Goal: Task Accomplishment & Management: Manage account settings

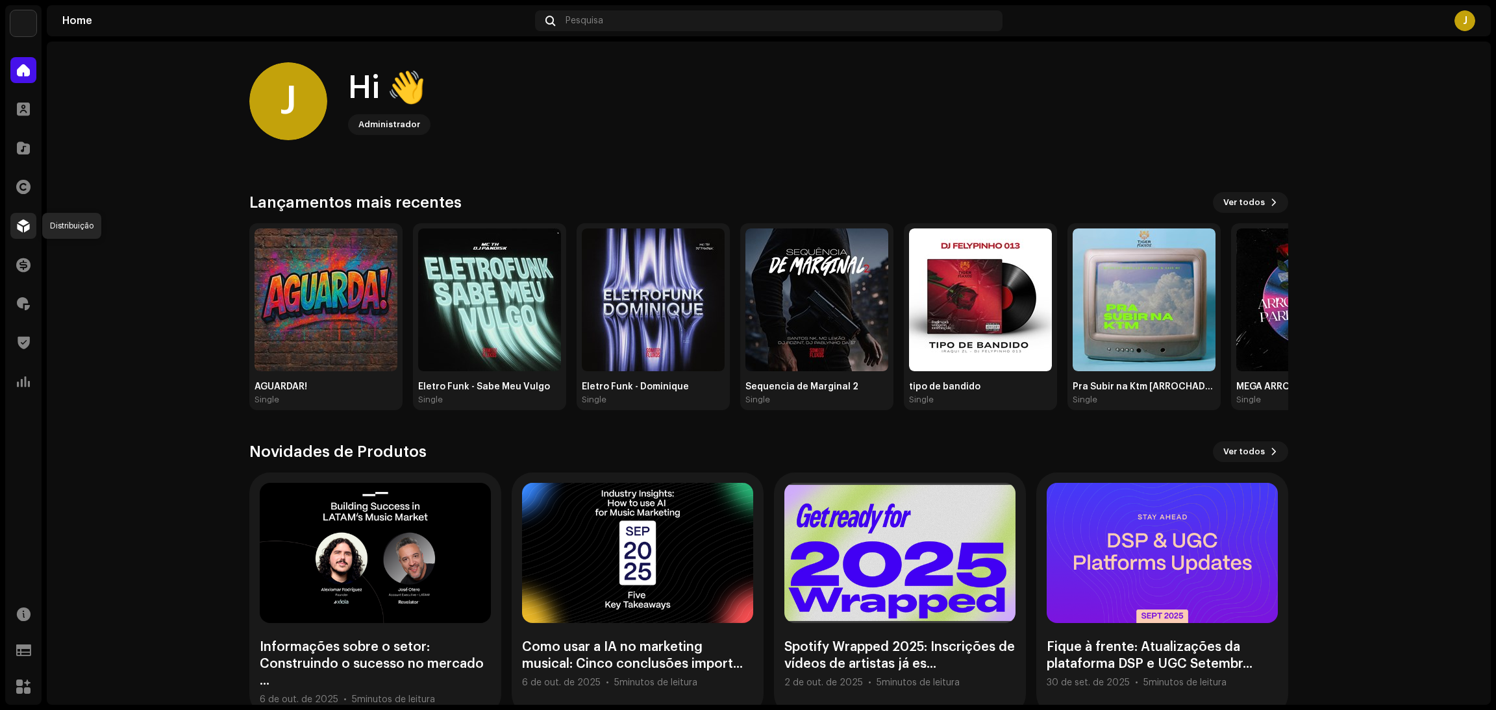
click at [17, 230] on span at bounding box center [23, 226] width 13 height 10
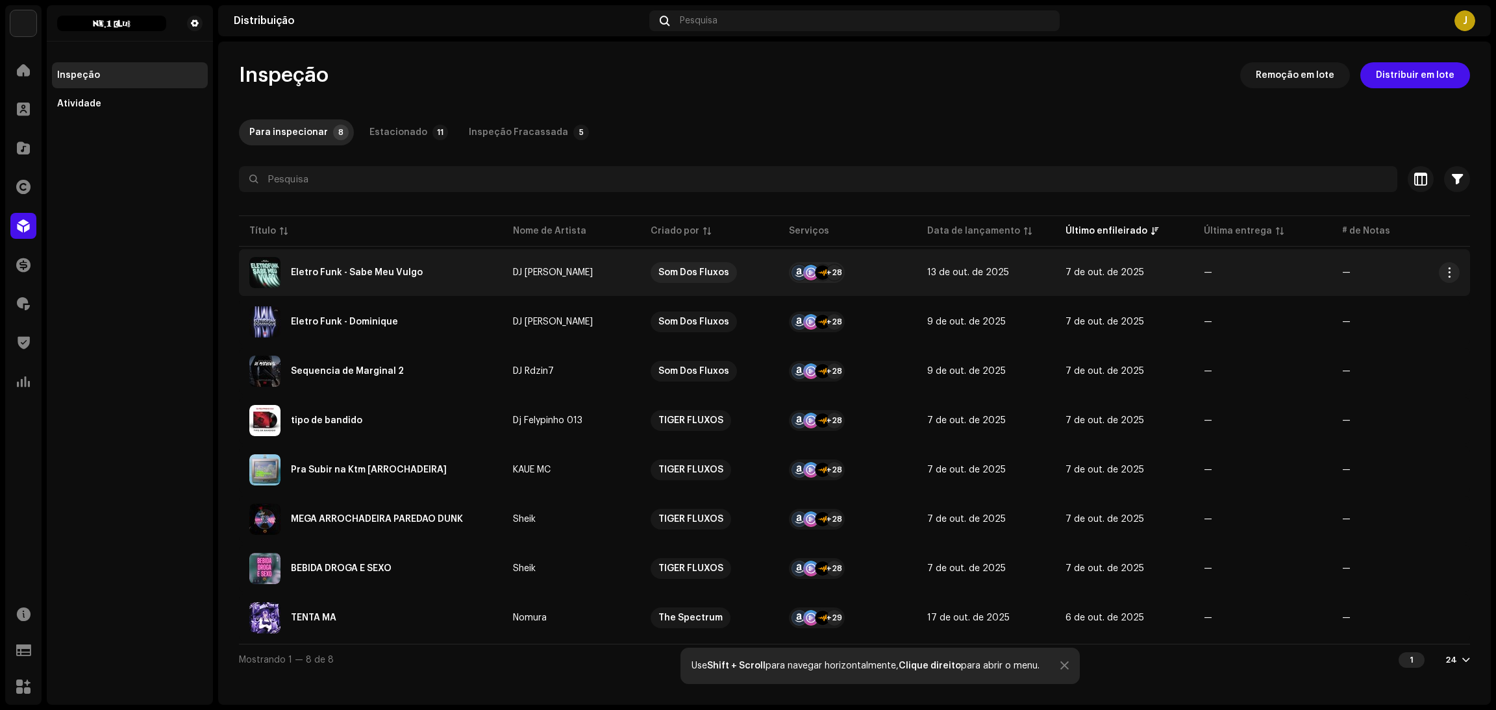
click at [400, 270] on div "Eletro Funk - Sabe Meu Vulgo" at bounding box center [357, 272] width 132 height 9
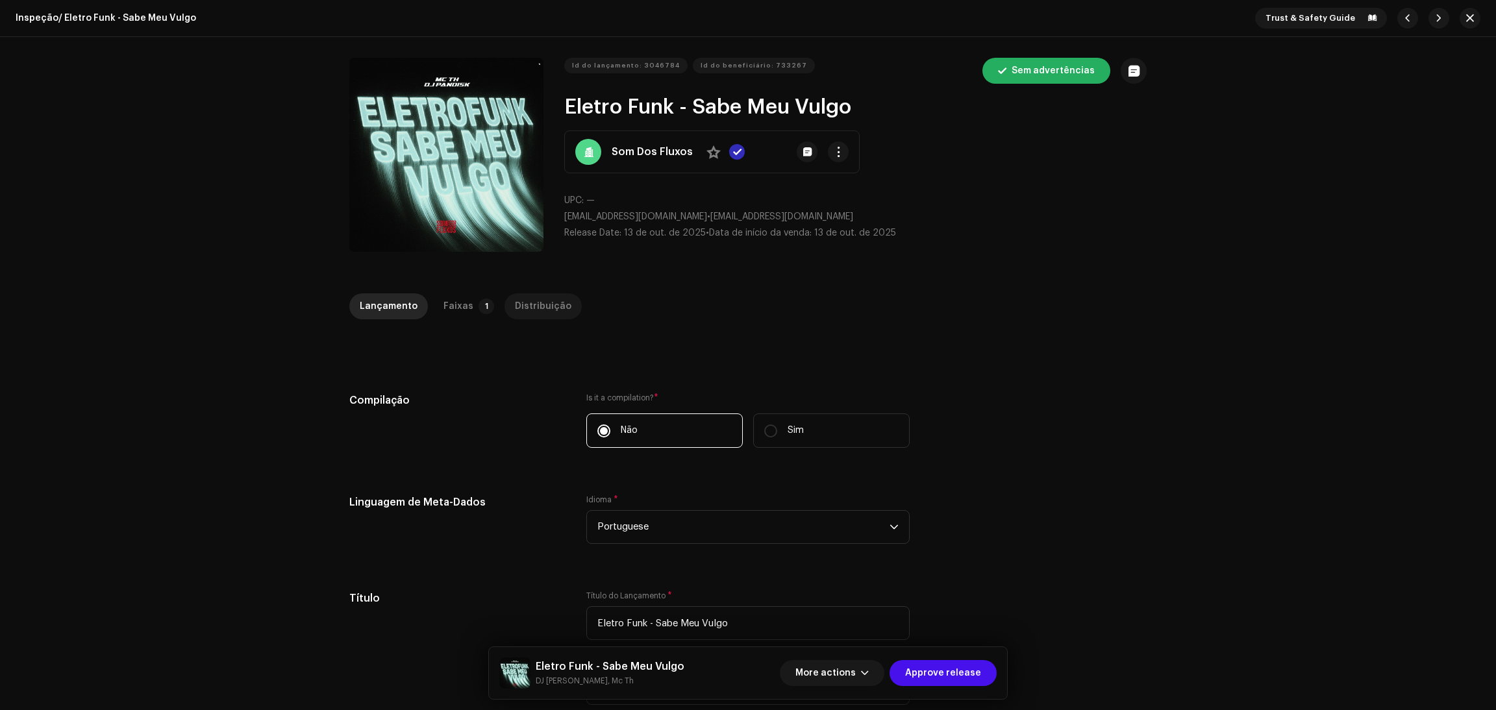
click at [519, 298] on div "Distribuição" at bounding box center [543, 306] width 56 height 26
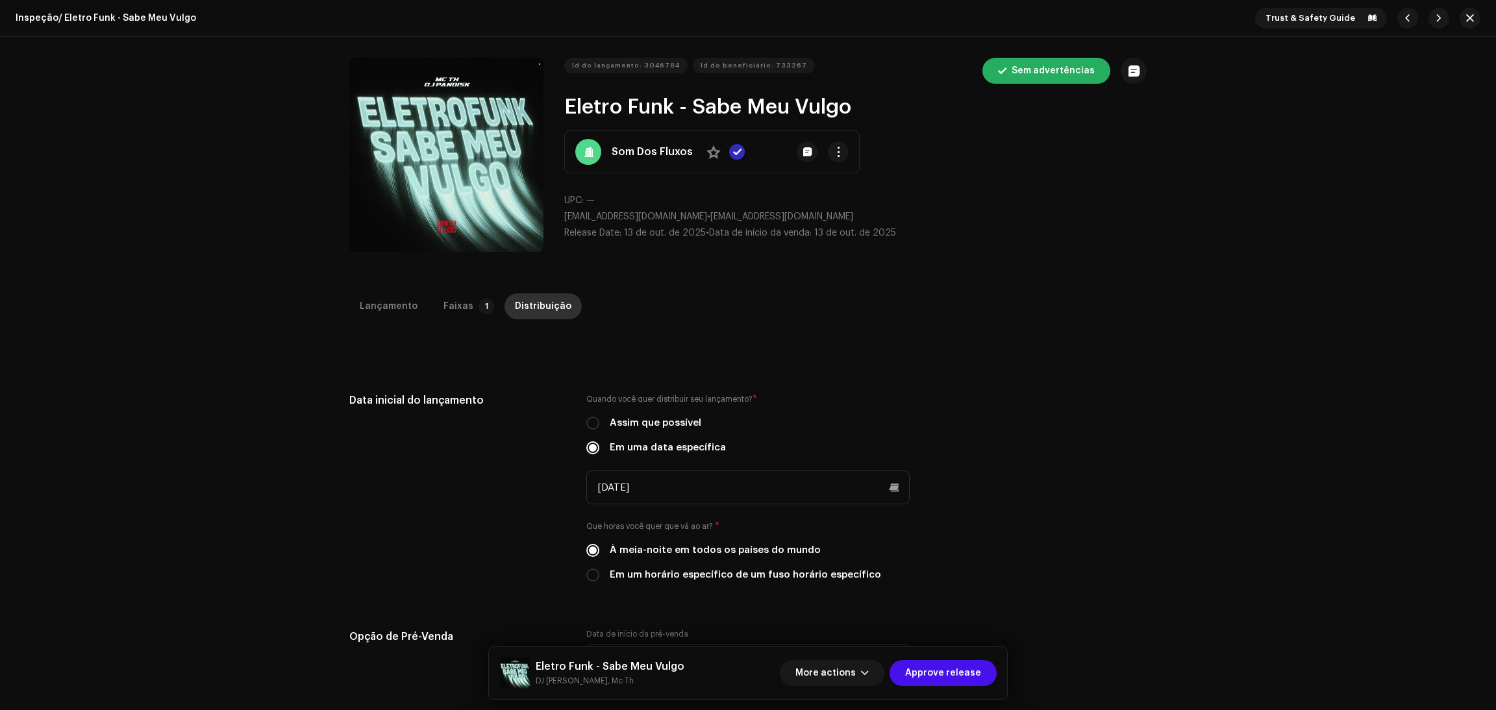
click at [530, 307] on div "Distribuição" at bounding box center [543, 306] width 56 height 26
click at [939, 673] on span "Approve release" at bounding box center [943, 673] width 76 height 26
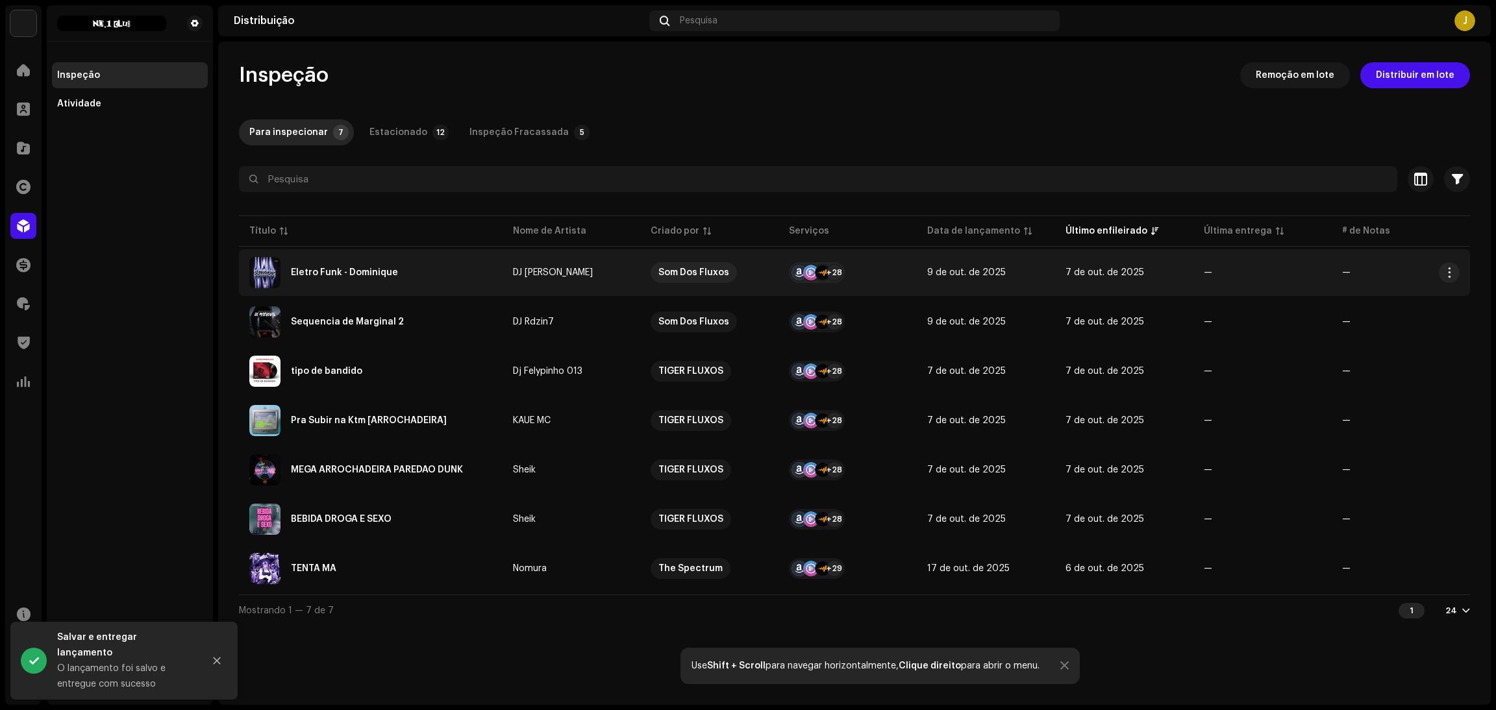
click at [439, 262] on div "Eletro Funk - Dominique" at bounding box center [370, 272] width 243 height 31
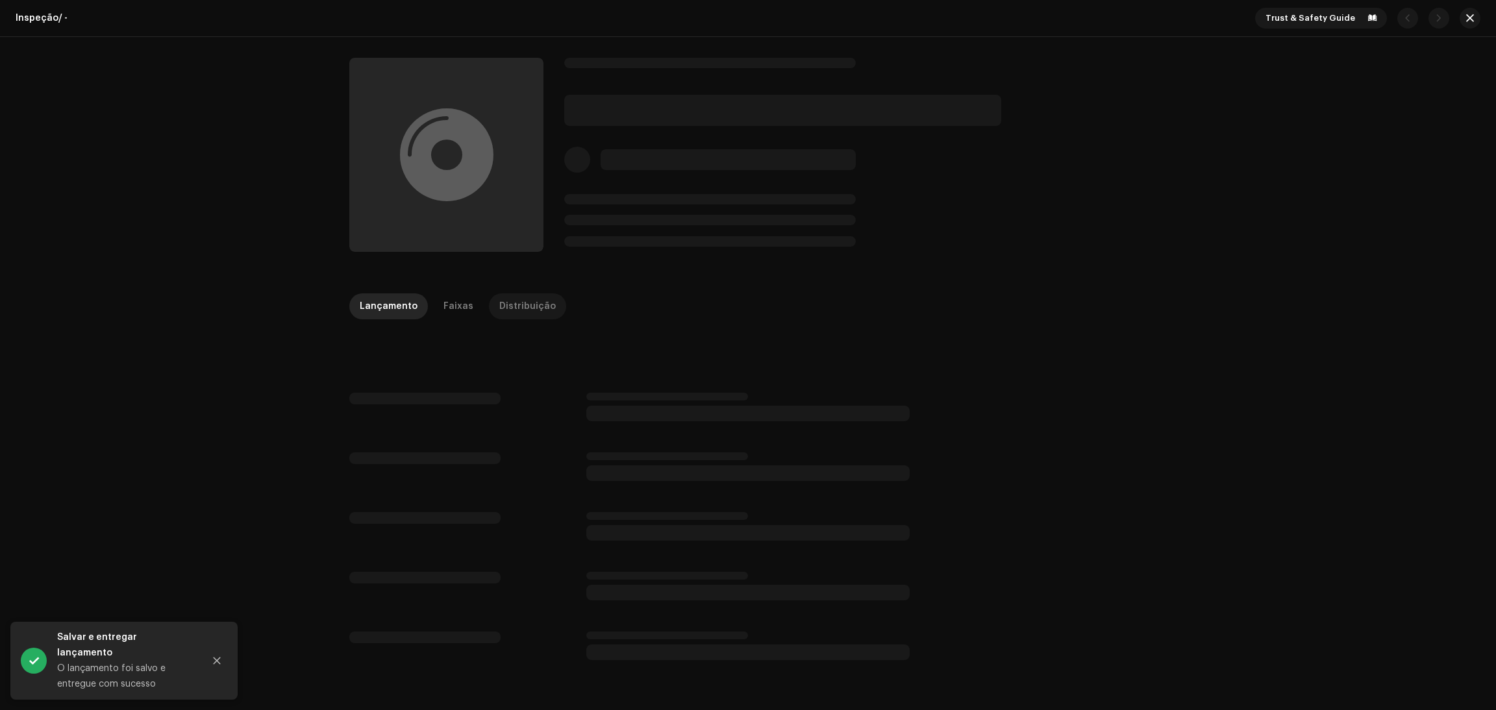
click at [499, 311] on div "Distribuição" at bounding box center [527, 306] width 56 height 26
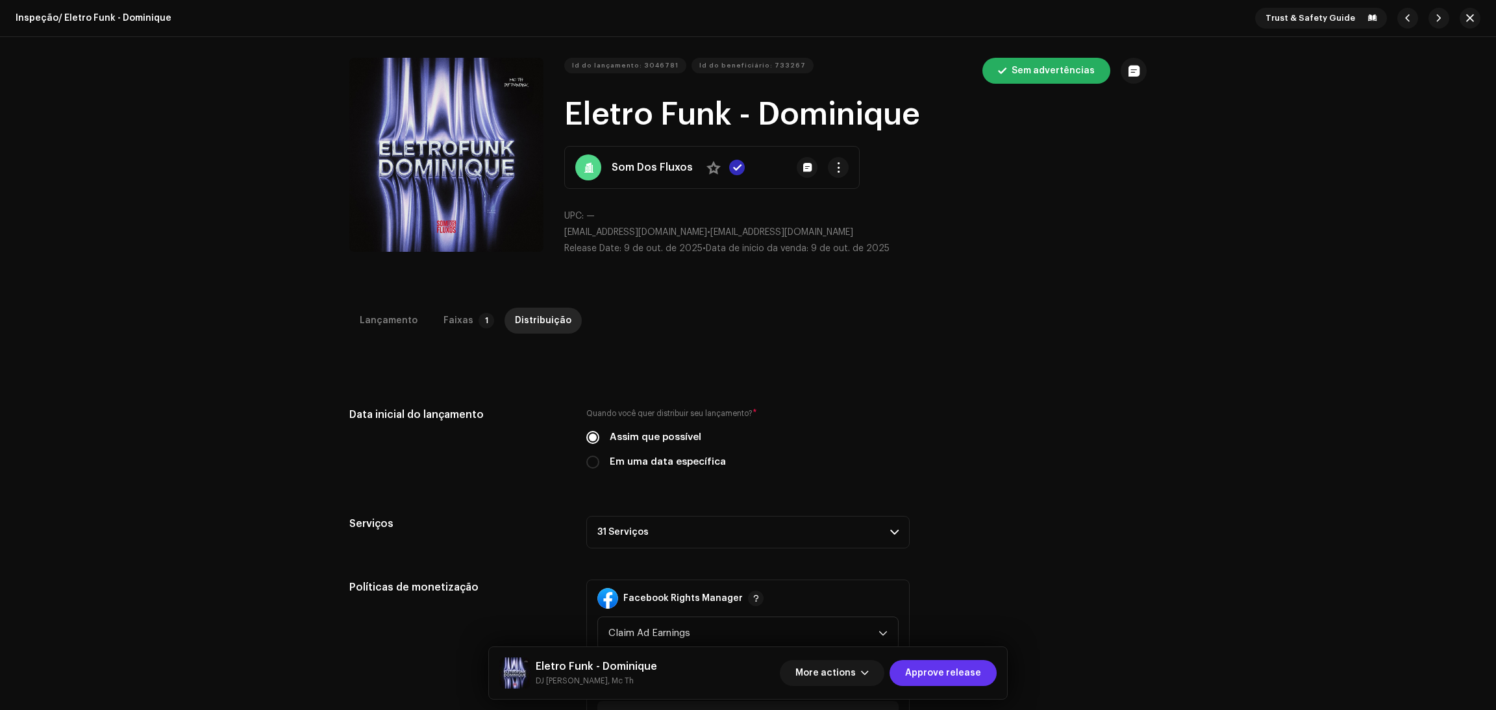
click at [951, 663] on span "Approve release" at bounding box center [943, 673] width 76 height 26
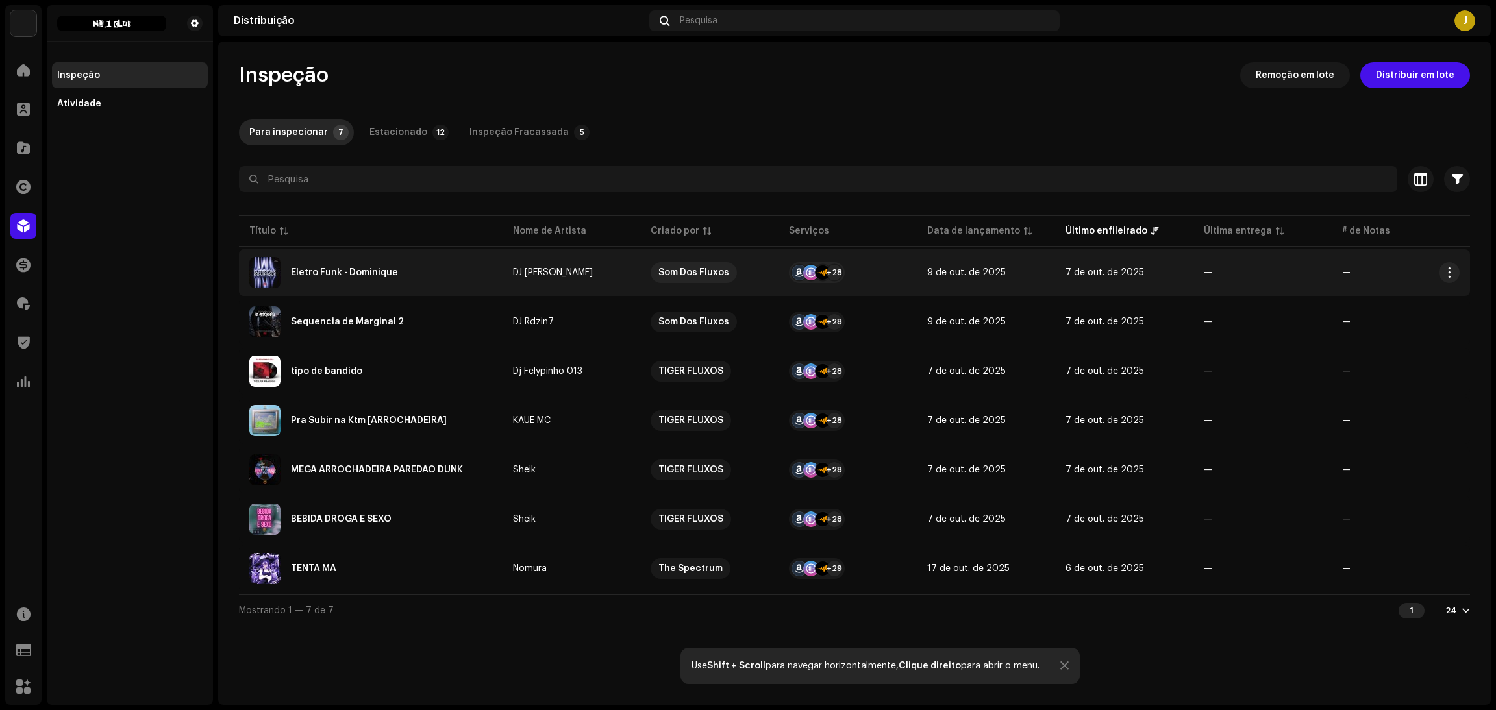
click at [373, 276] on div "Eletro Funk - Dominique" at bounding box center [344, 272] width 107 height 9
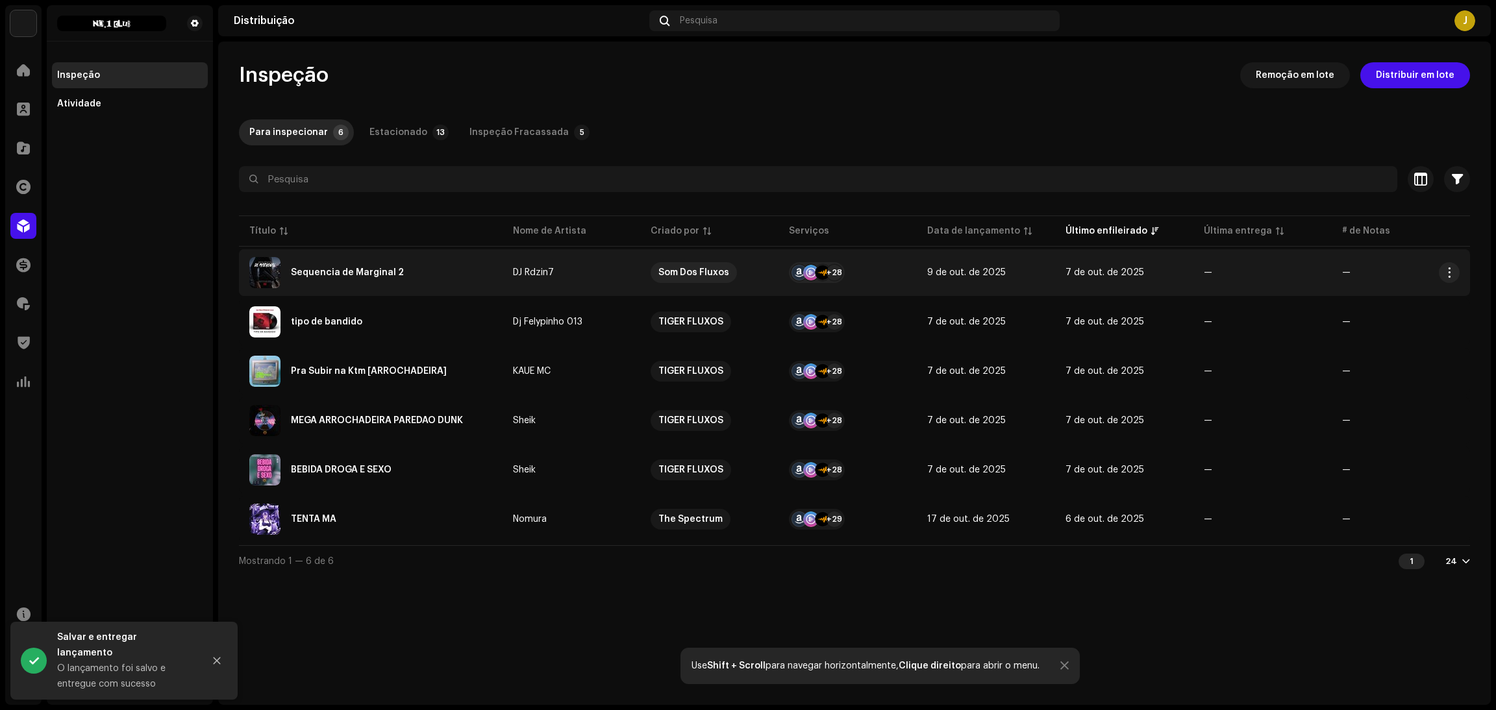
click at [400, 268] on div "Sequencia de Marginal 2" at bounding box center [370, 272] width 243 height 31
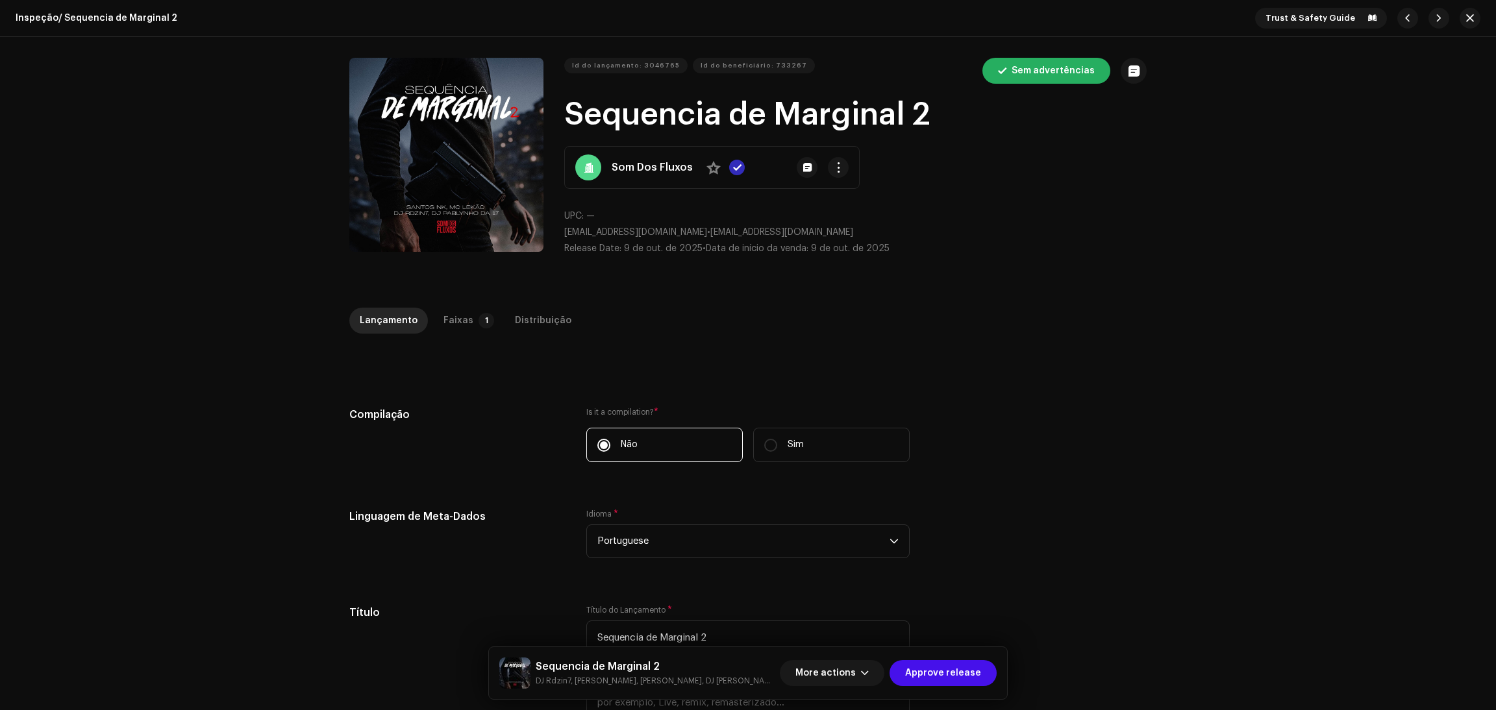
click at [517, 317] on div "Distribuição" at bounding box center [543, 321] width 56 height 26
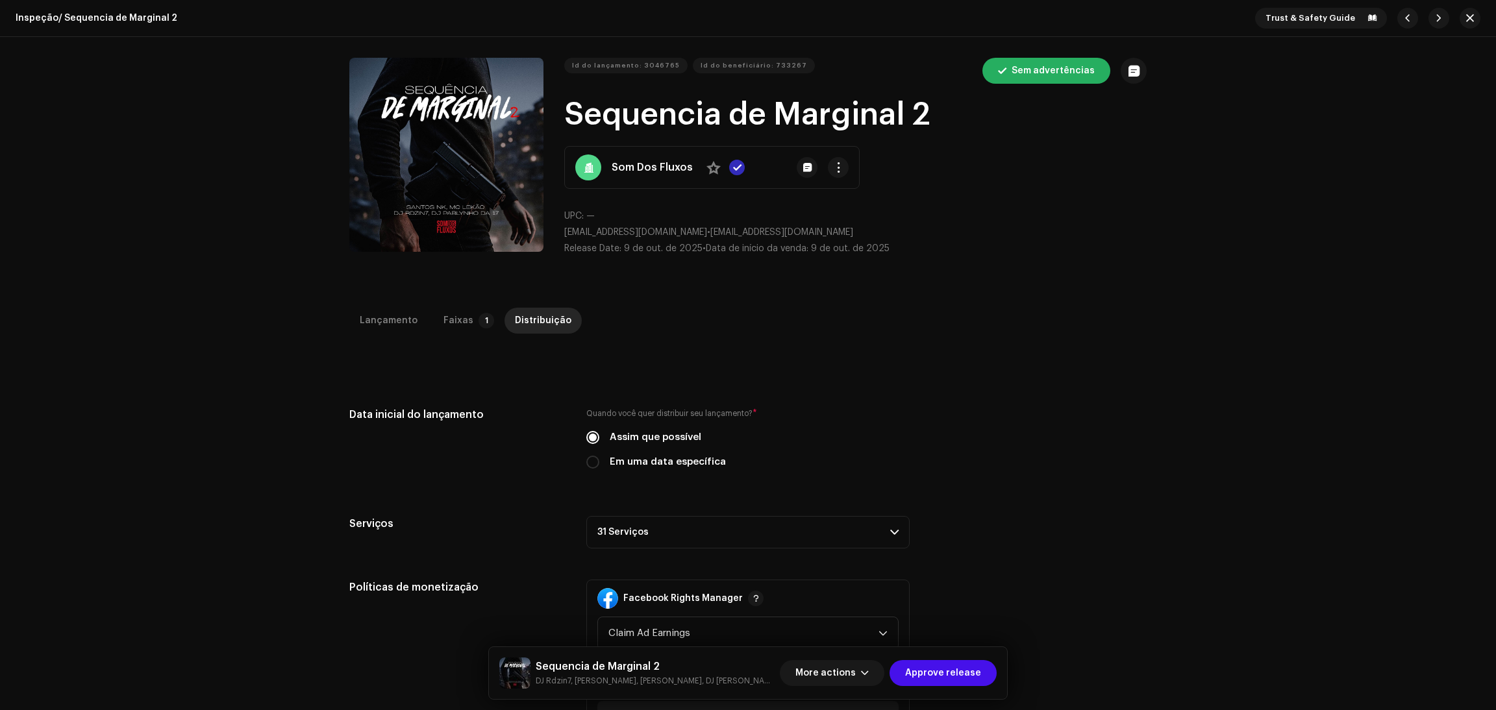
click at [517, 317] on div "Distribuição" at bounding box center [543, 321] width 56 height 26
click at [951, 671] on span "Approve release" at bounding box center [943, 673] width 76 height 26
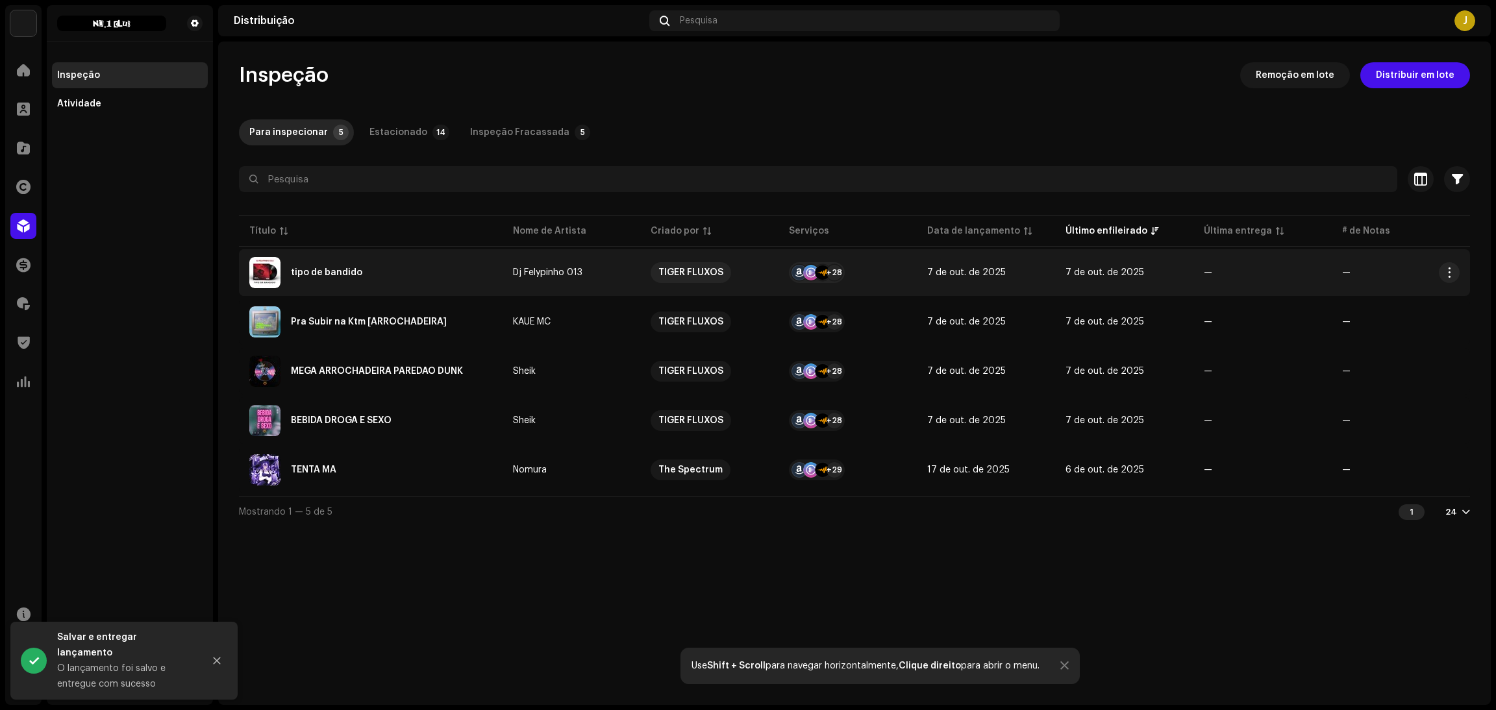
click at [376, 250] on td "tipo de bandido" at bounding box center [371, 272] width 264 height 47
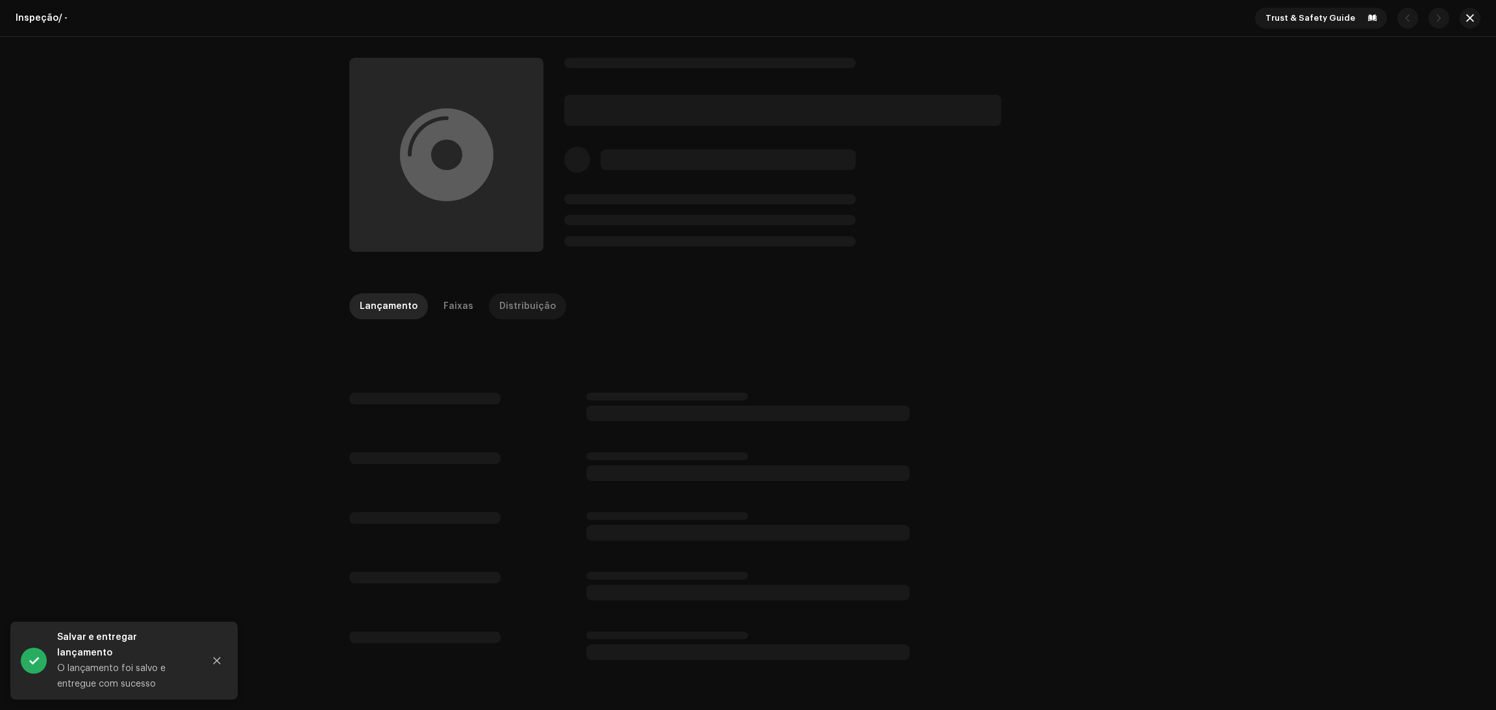
click at [499, 302] on div "Distribuição" at bounding box center [527, 306] width 56 height 26
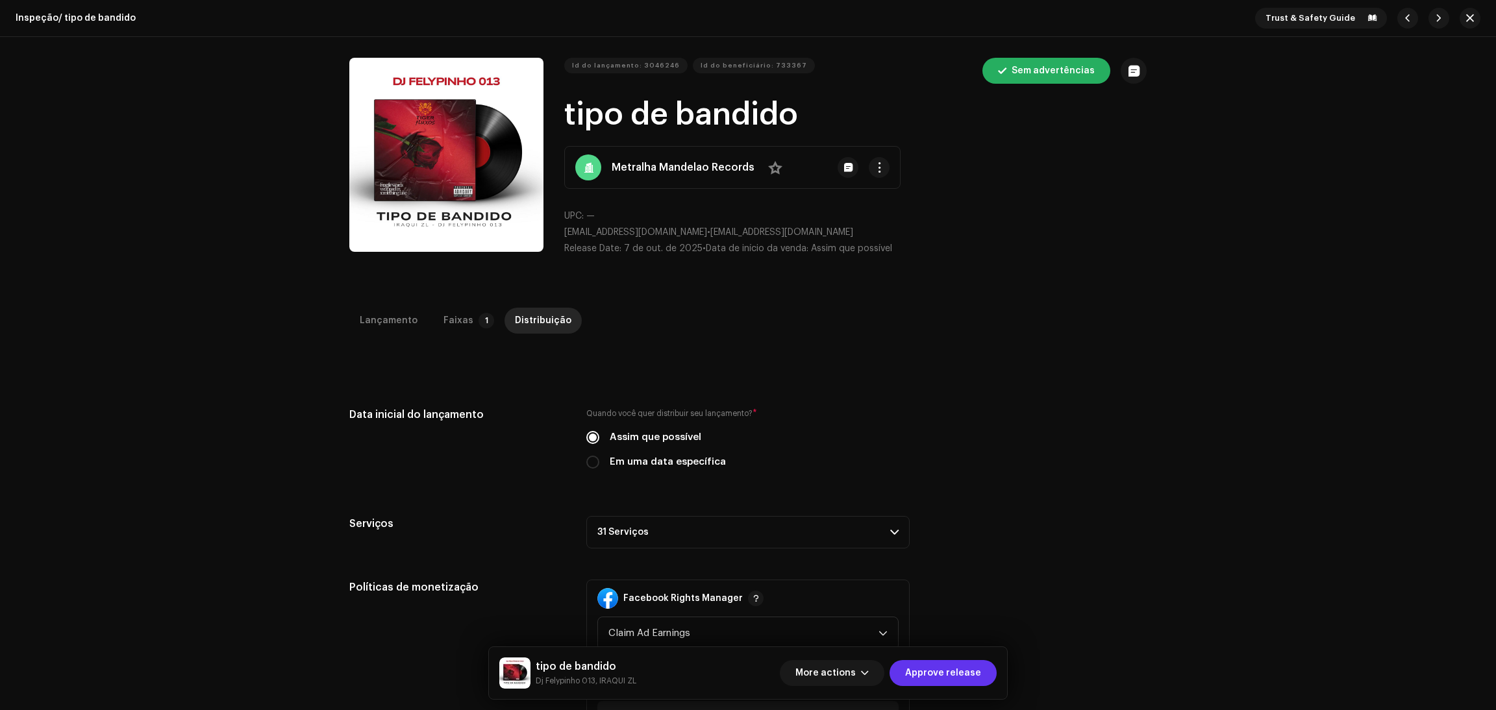
click at [952, 662] on span "Approve release" at bounding box center [943, 673] width 76 height 26
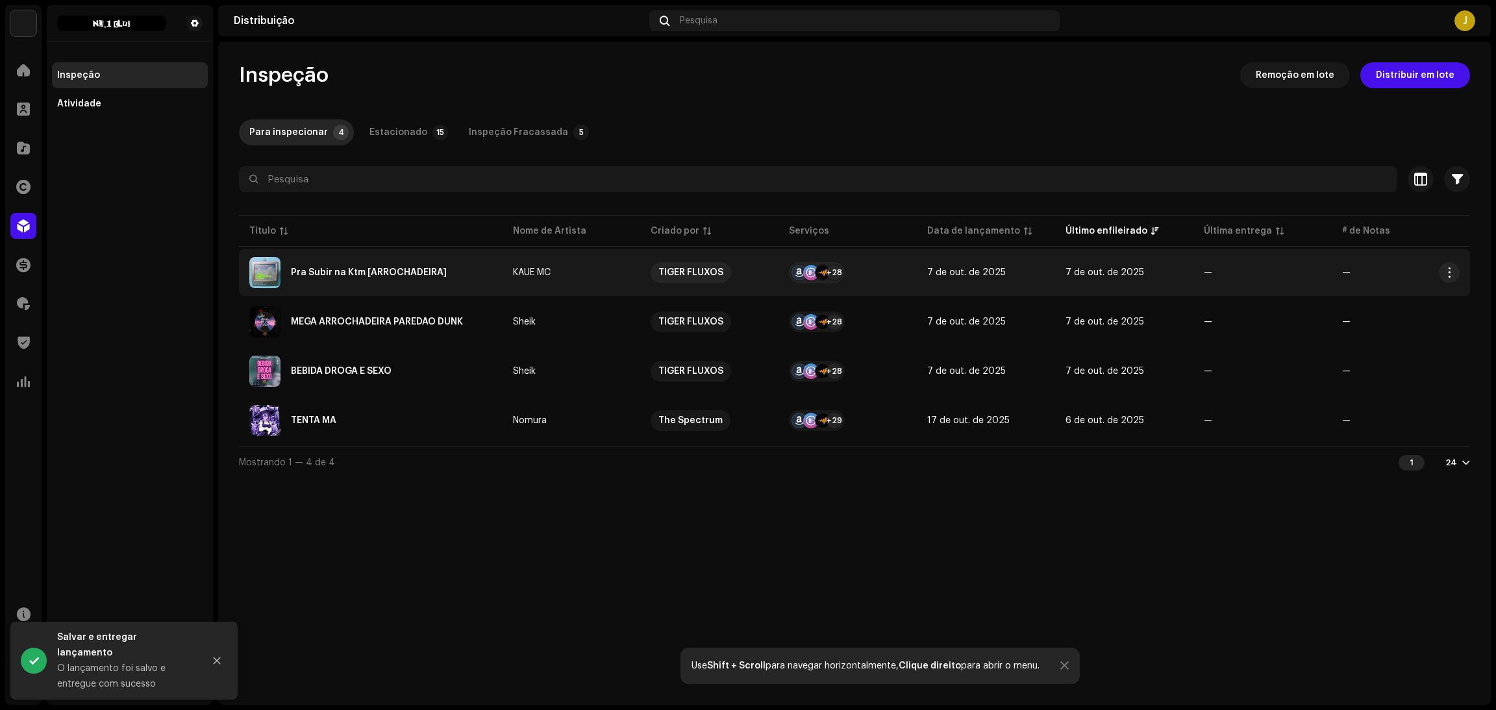
click at [341, 272] on div "Pra Subir na Ktm [ARROCHADEIRA]" at bounding box center [369, 272] width 156 height 9
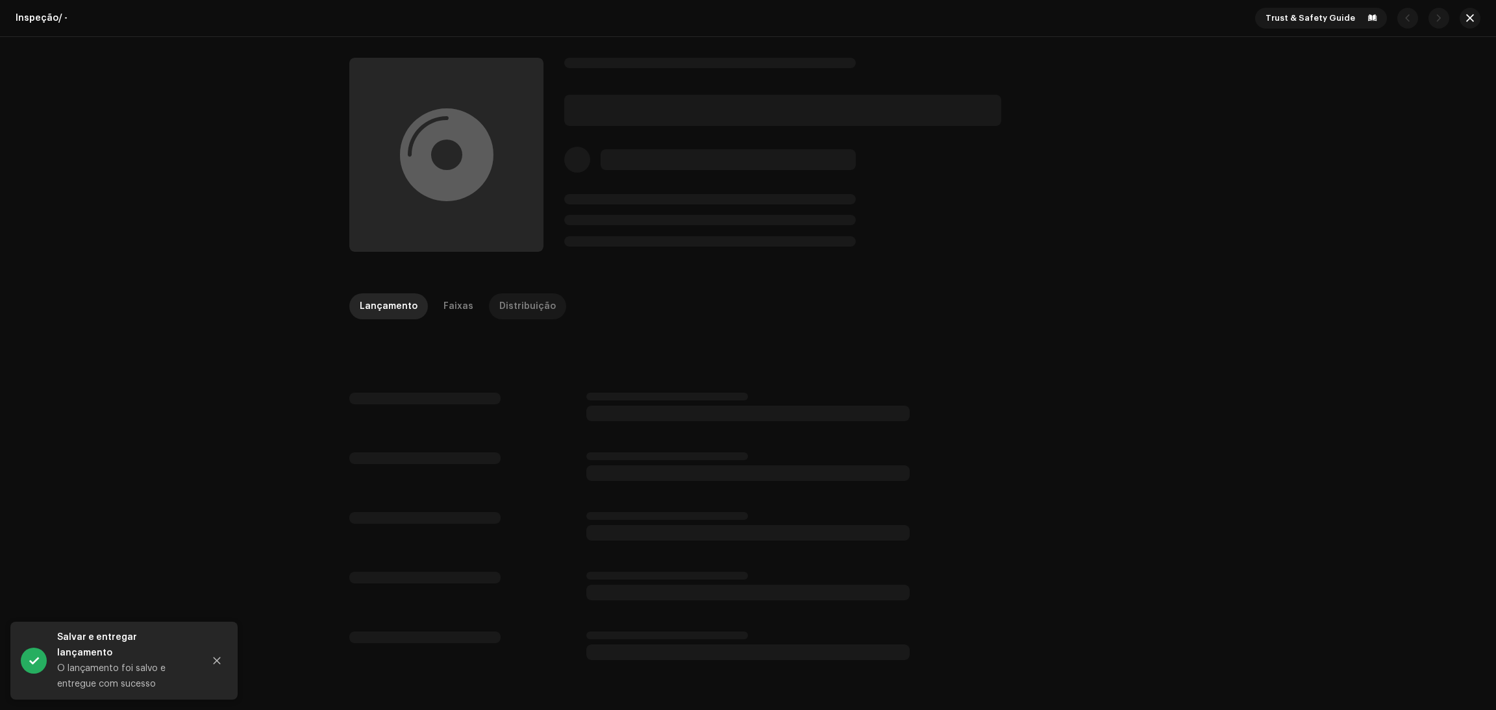
click at [537, 302] on div "Distribuição" at bounding box center [527, 306] width 56 height 26
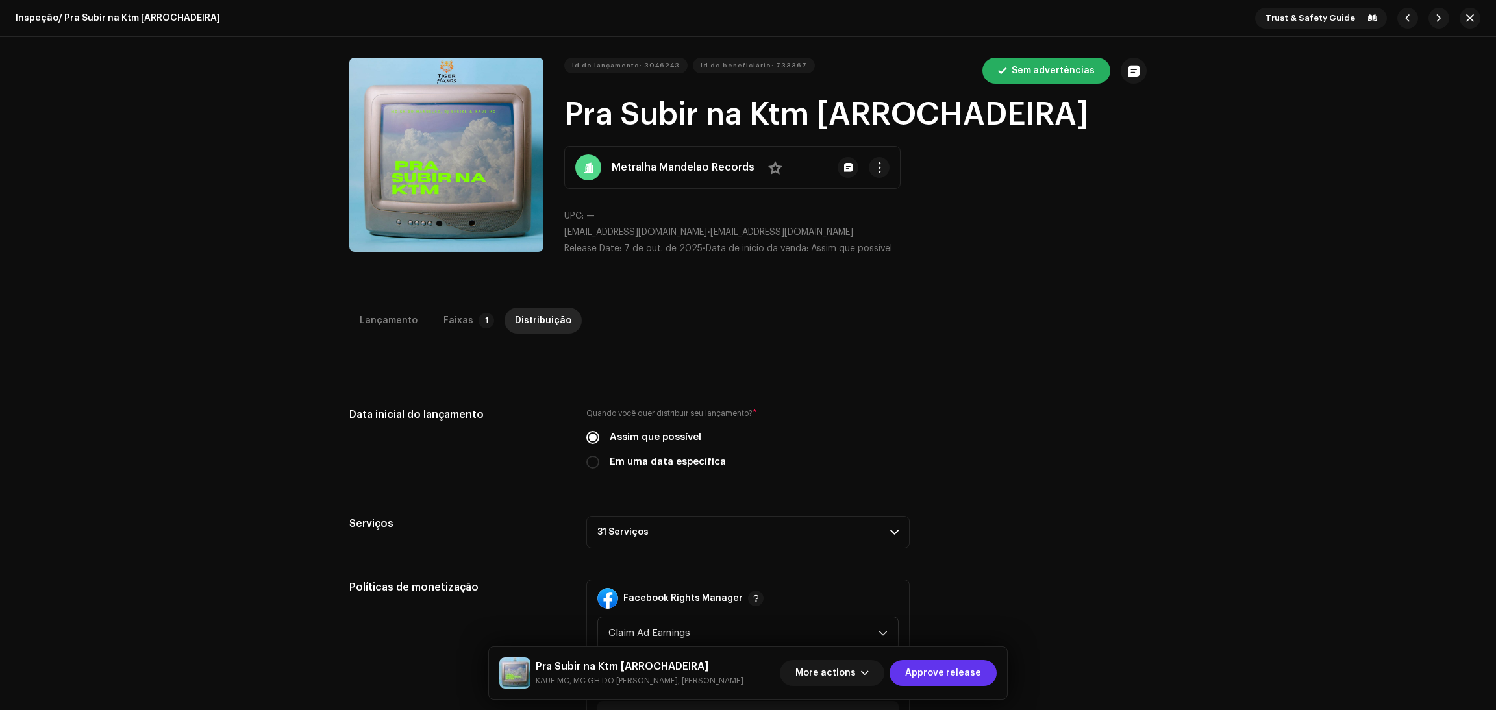
click at [942, 660] on span "Approve release" at bounding box center [943, 673] width 76 height 26
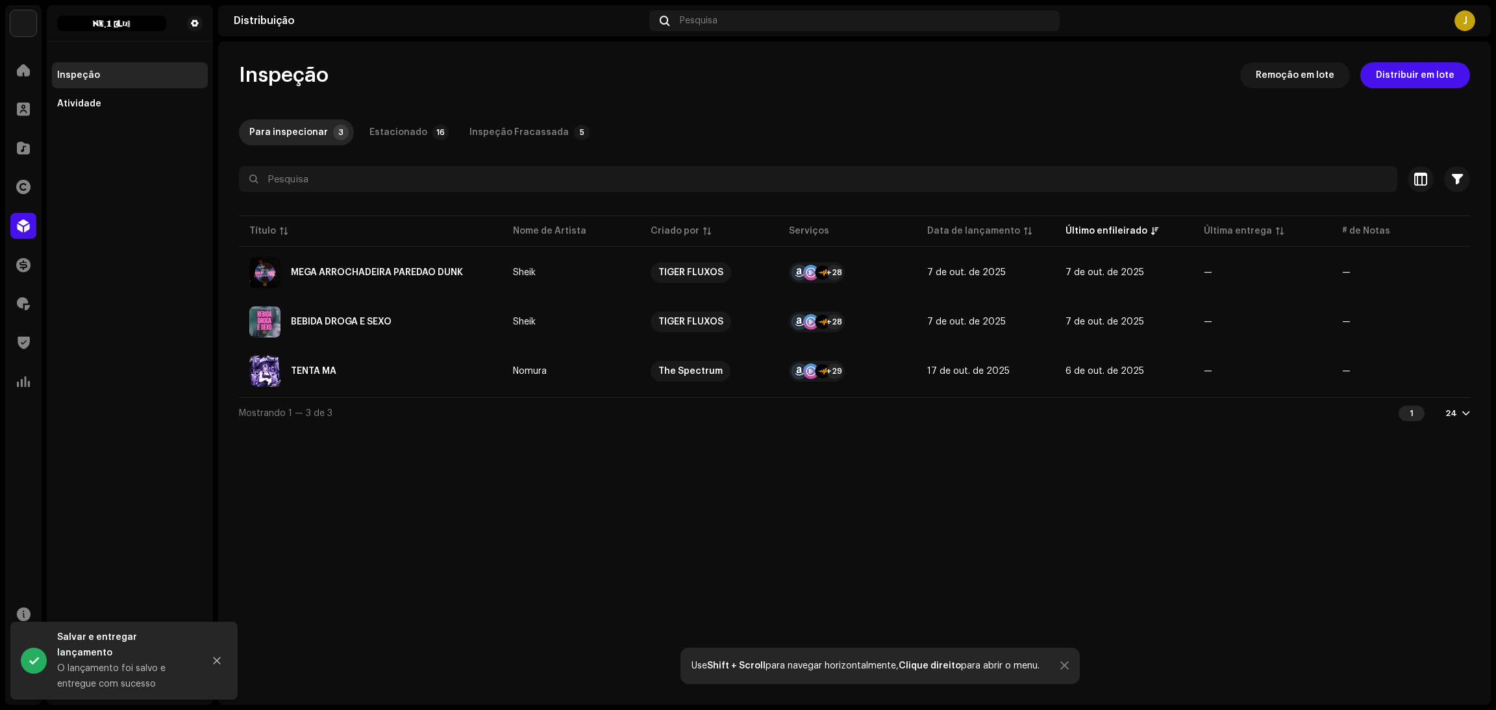
click at [395, 265] on div "MEGA ARROCHADEIRA PAREDÃO DUNK" at bounding box center [370, 272] width 243 height 31
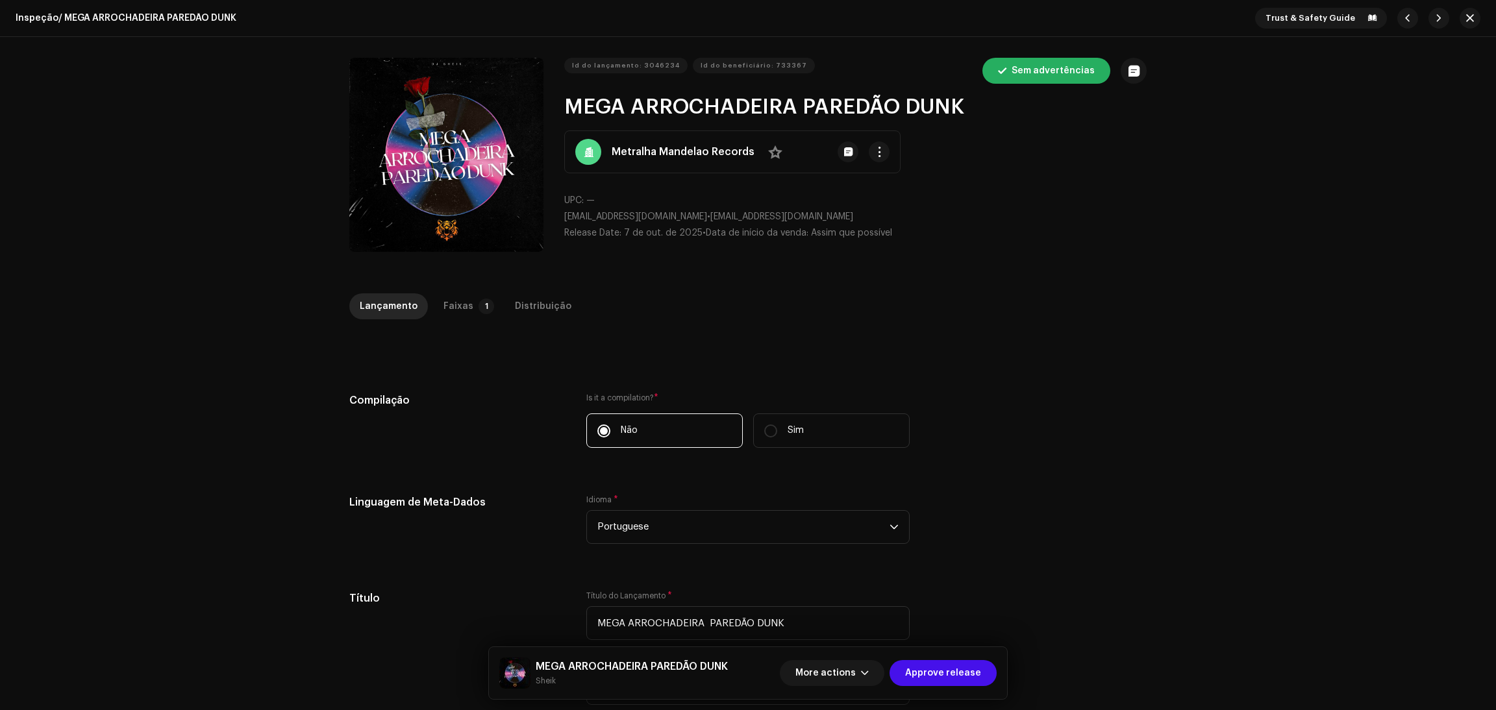
click at [504, 314] on p-tab "Distribuição" at bounding box center [542, 306] width 77 height 26
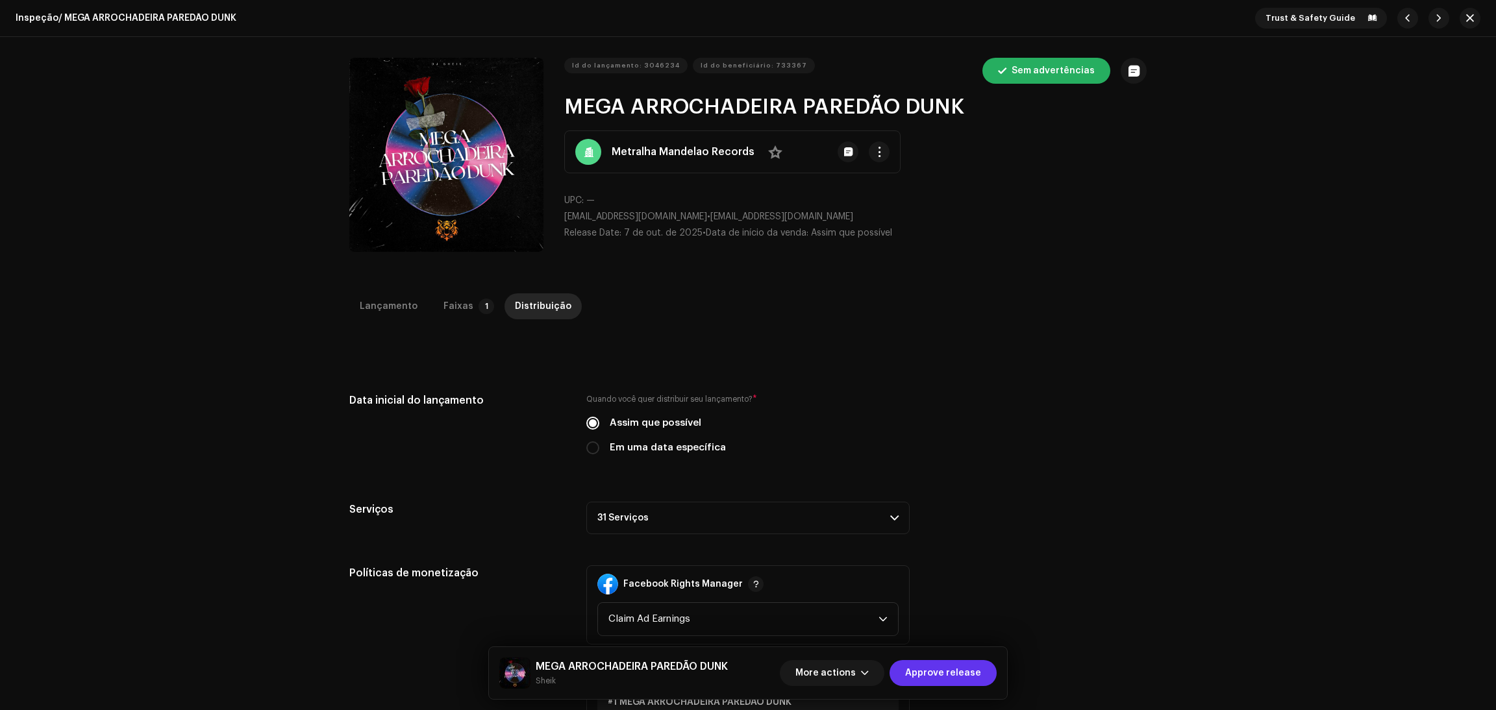
click at [926, 674] on span "Approve release" at bounding box center [943, 673] width 76 height 26
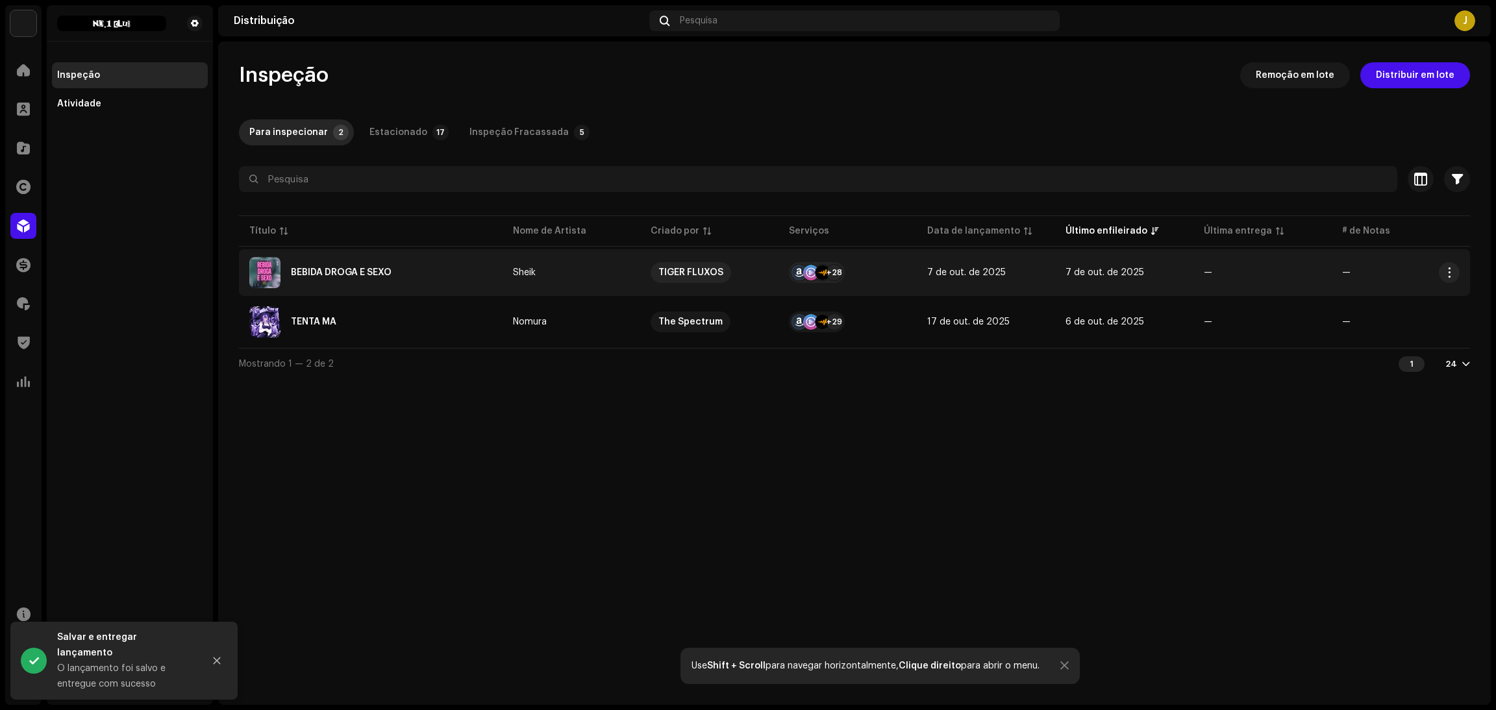
click at [408, 264] on div "BEBIDA DROGA E SEXO" at bounding box center [370, 272] width 243 height 31
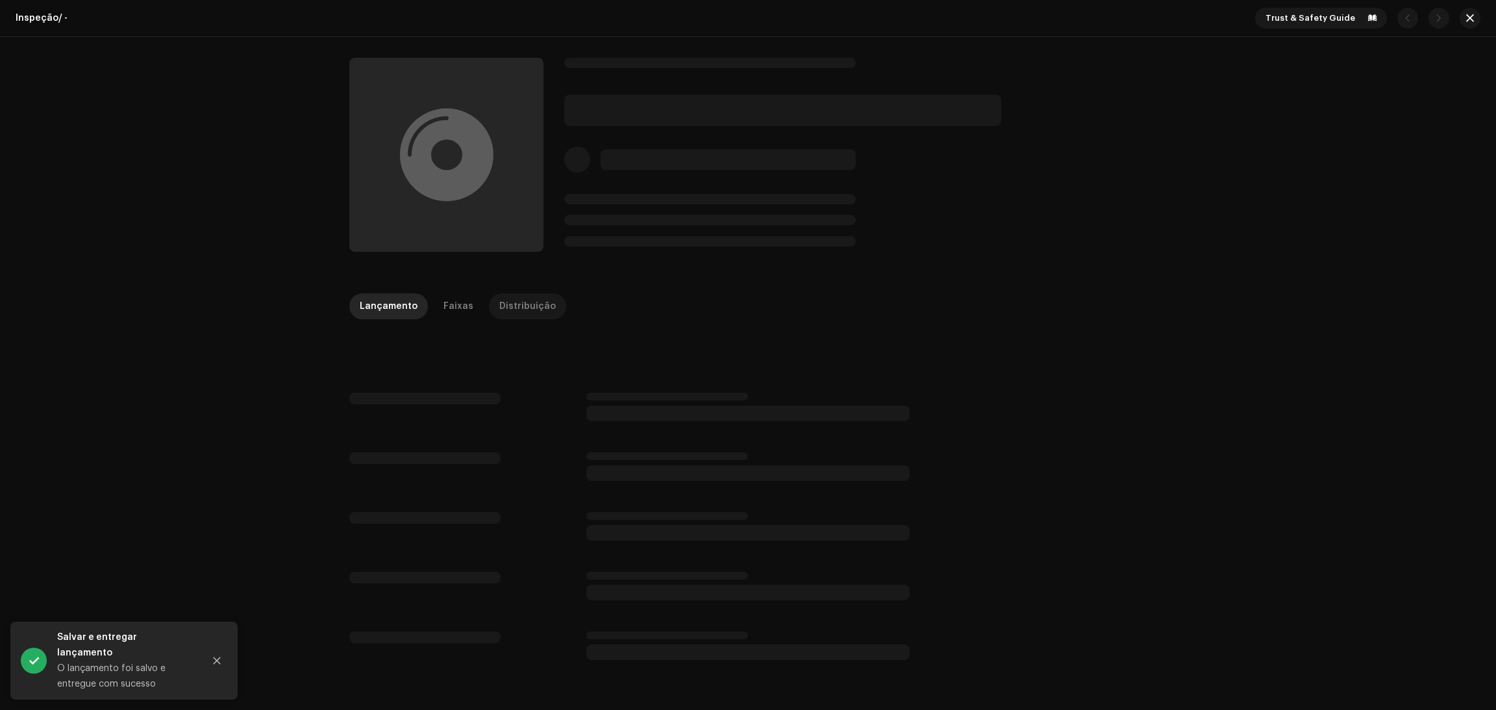
click at [535, 297] on div "Distribuição" at bounding box center [527, 306] width 56 height 26
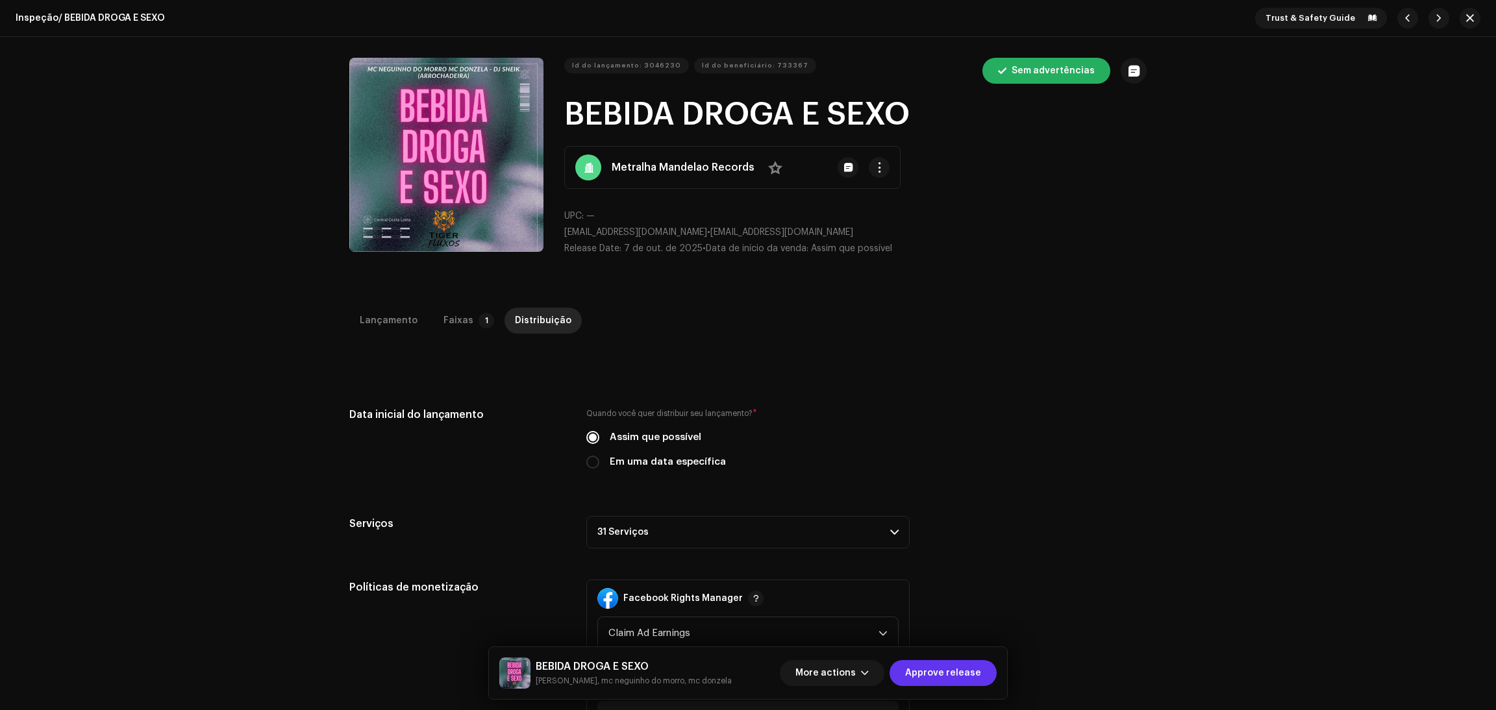
click at [922, 678] on span "Approve release" at bounding box center [943, 673] width 76 height 26
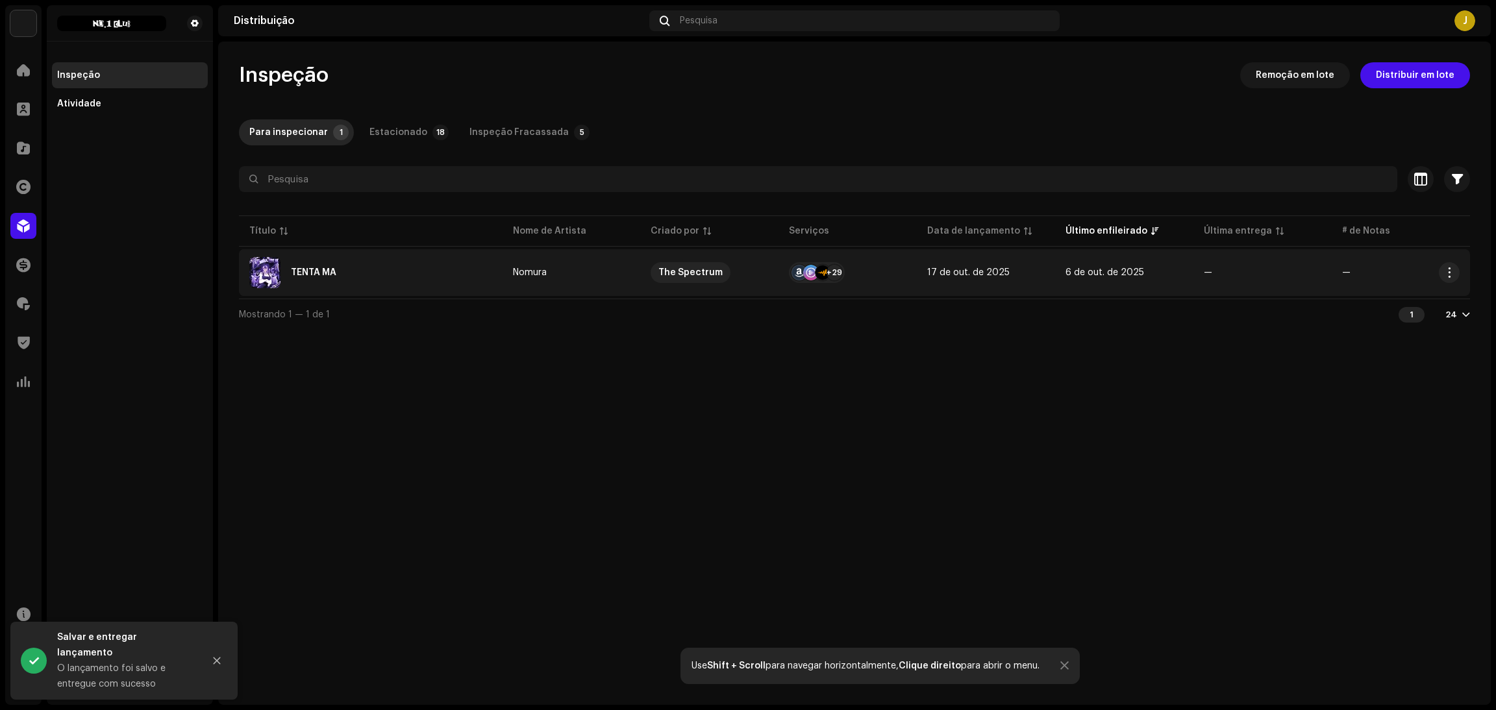
click at [322, 270] on div "TENTA MÁ" at bounding box center [313, 272] width 45 height 9
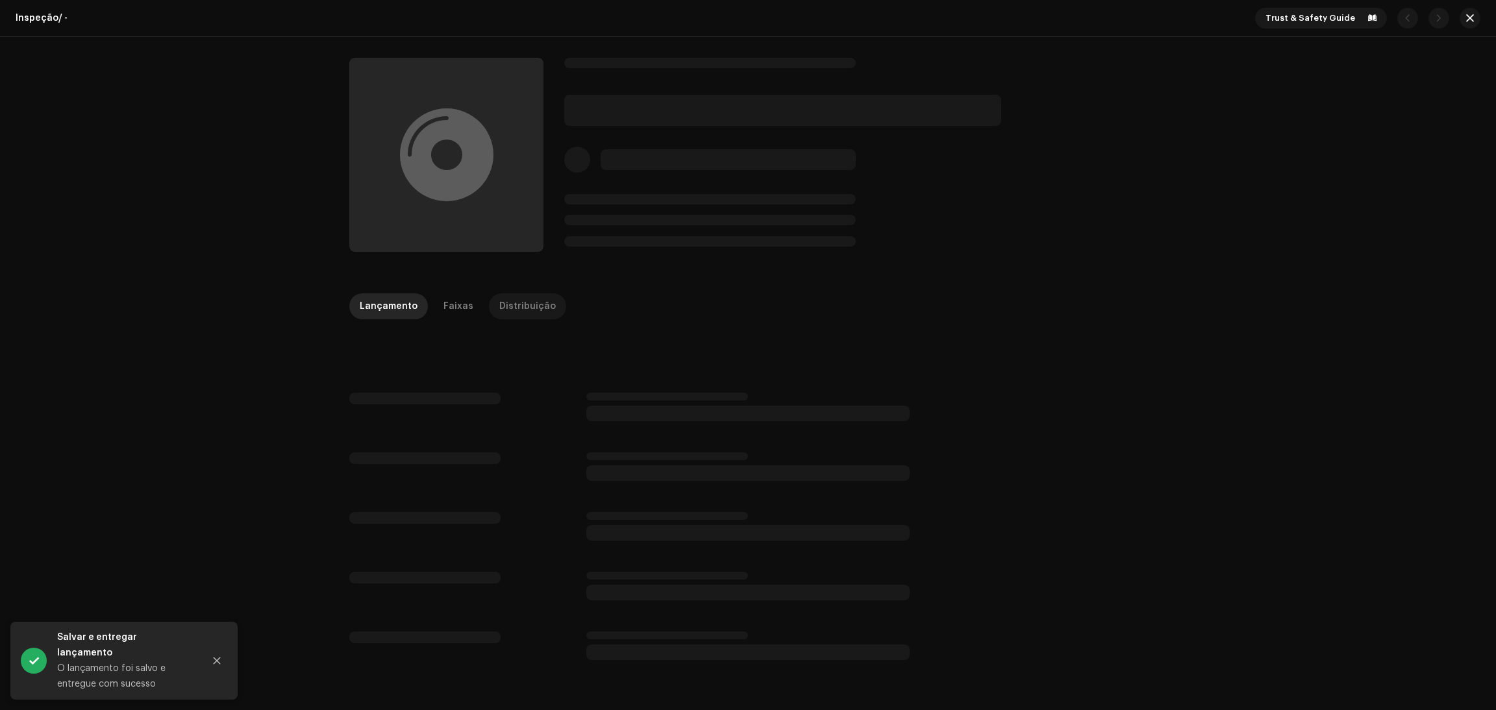
click at [500, 299] on div "Distribuição" at bounding box center [527, 306] width 56 height 26
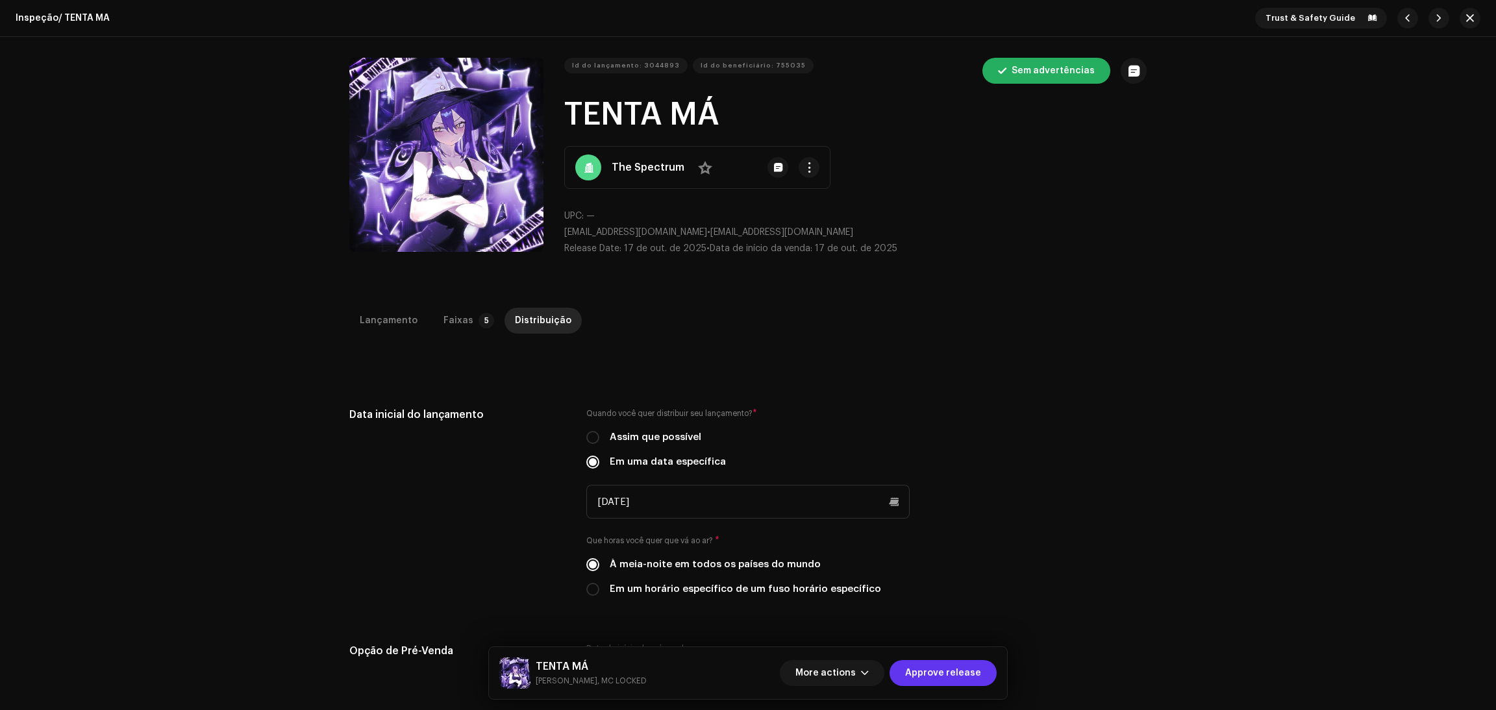
click at [933, 668] on span "Approve release" at bounding box center [943, 673] width 76 height 26
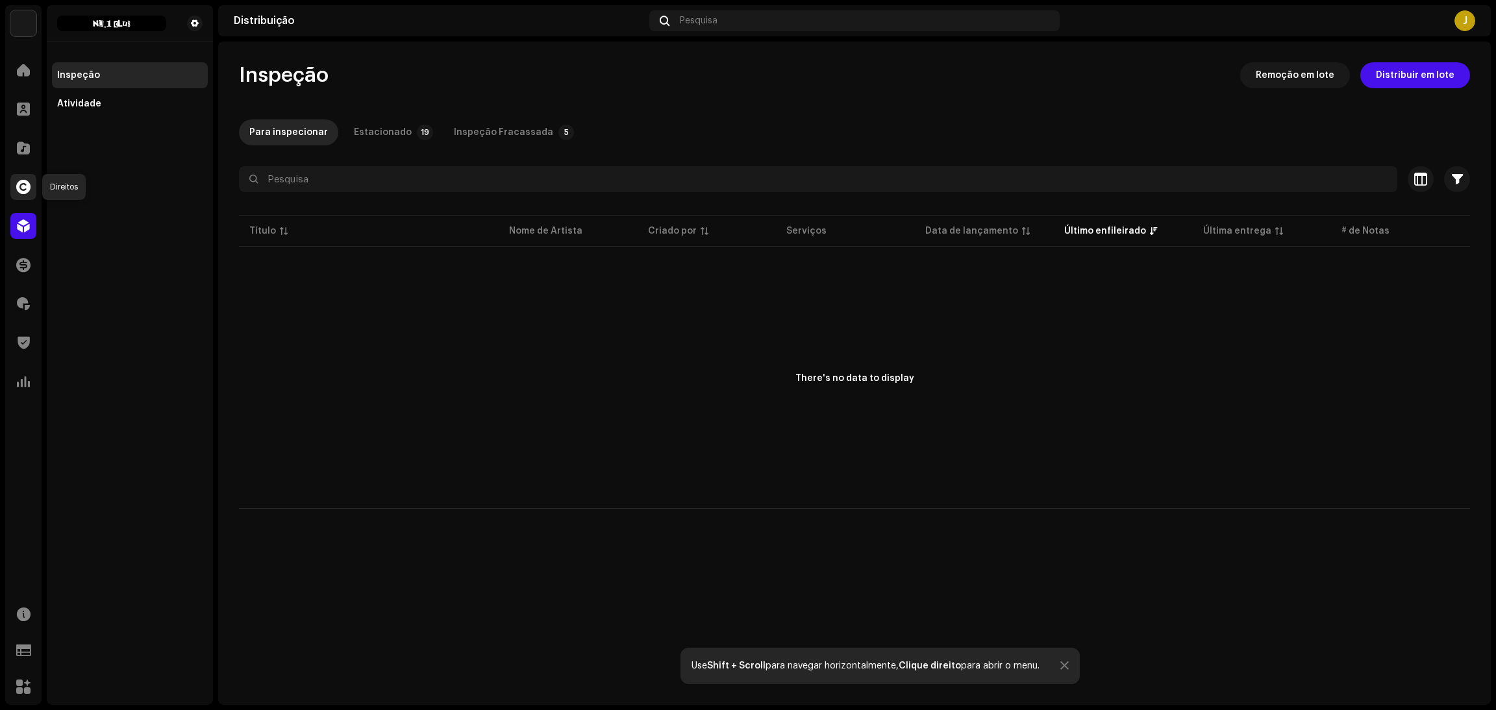
click at [28, 188] on span at bounding box center [23, 187] width 14 height 10
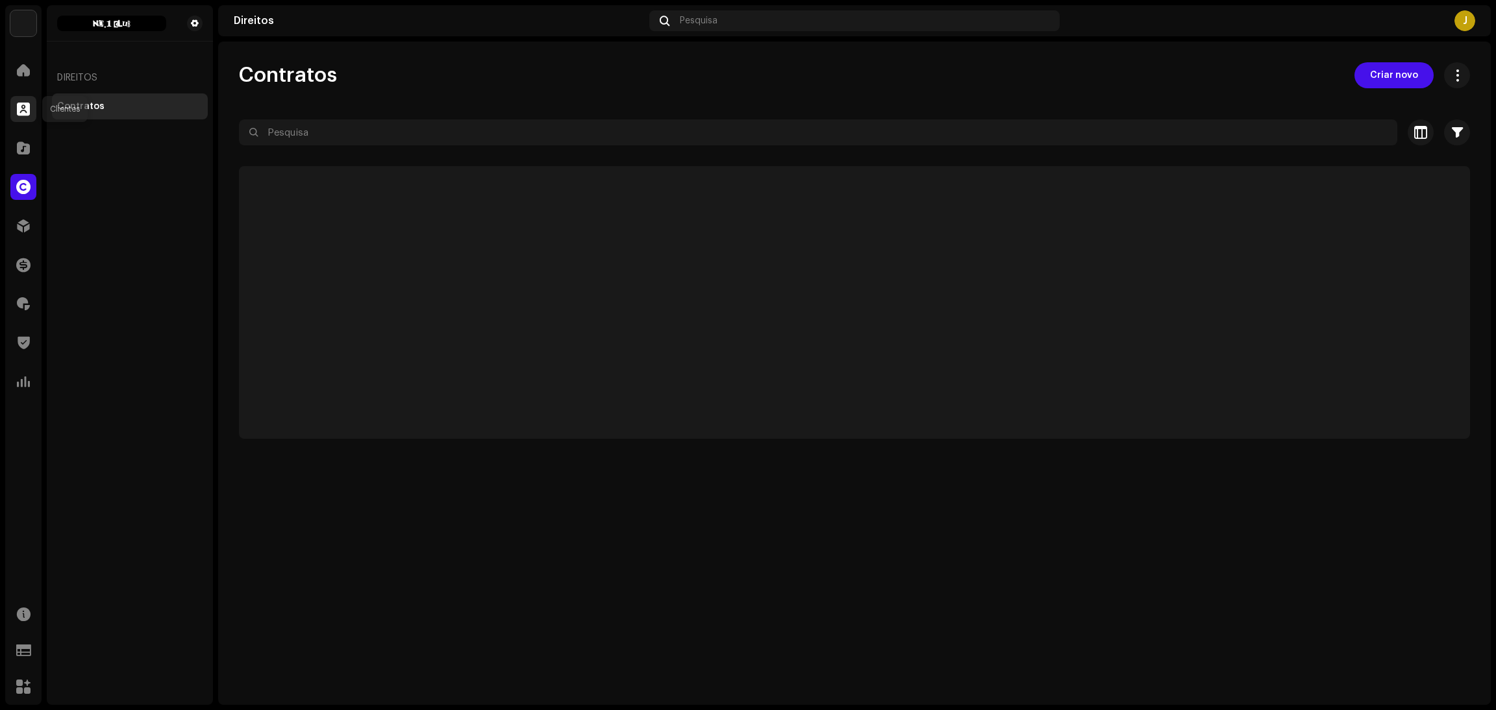
click at [14, 108] on div at bounding box center [23, 109] width 26 height 26
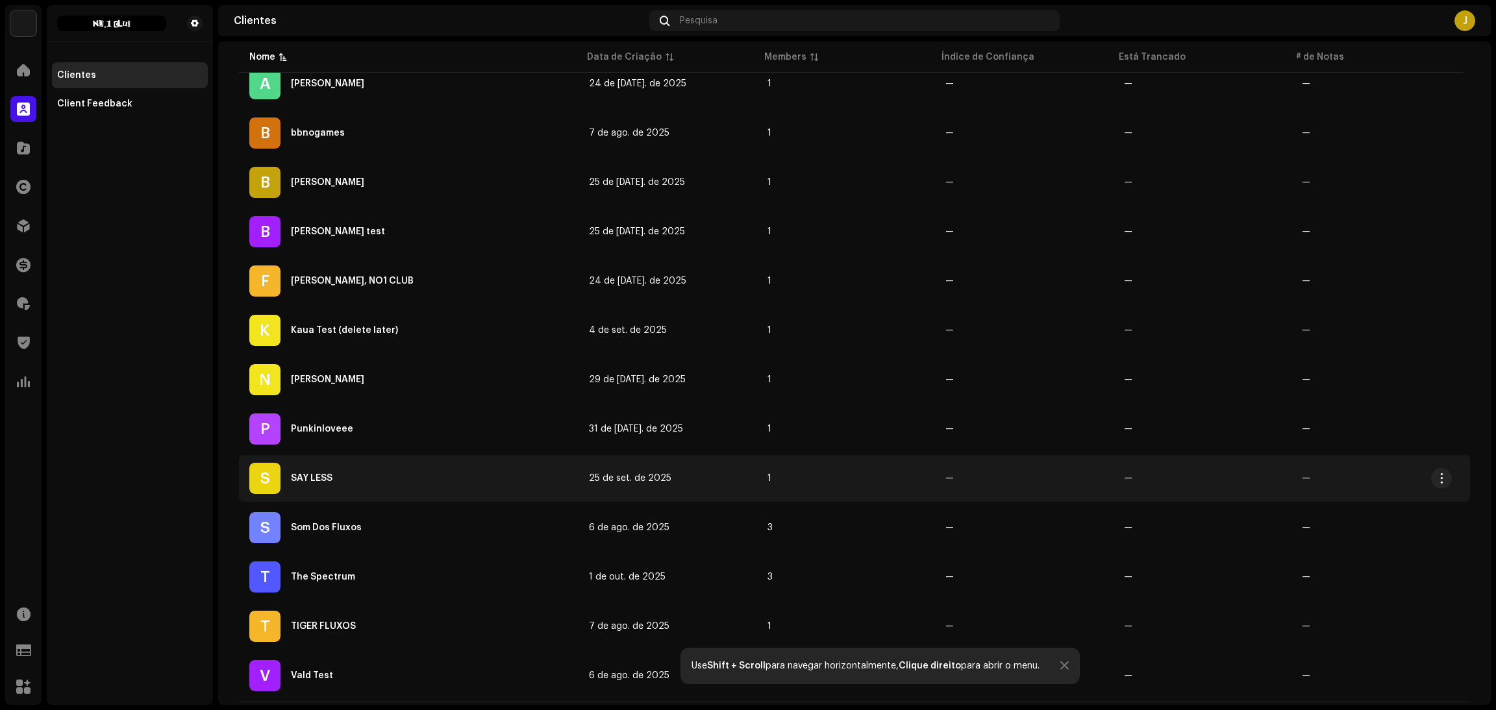
scroll to position [291, 0]
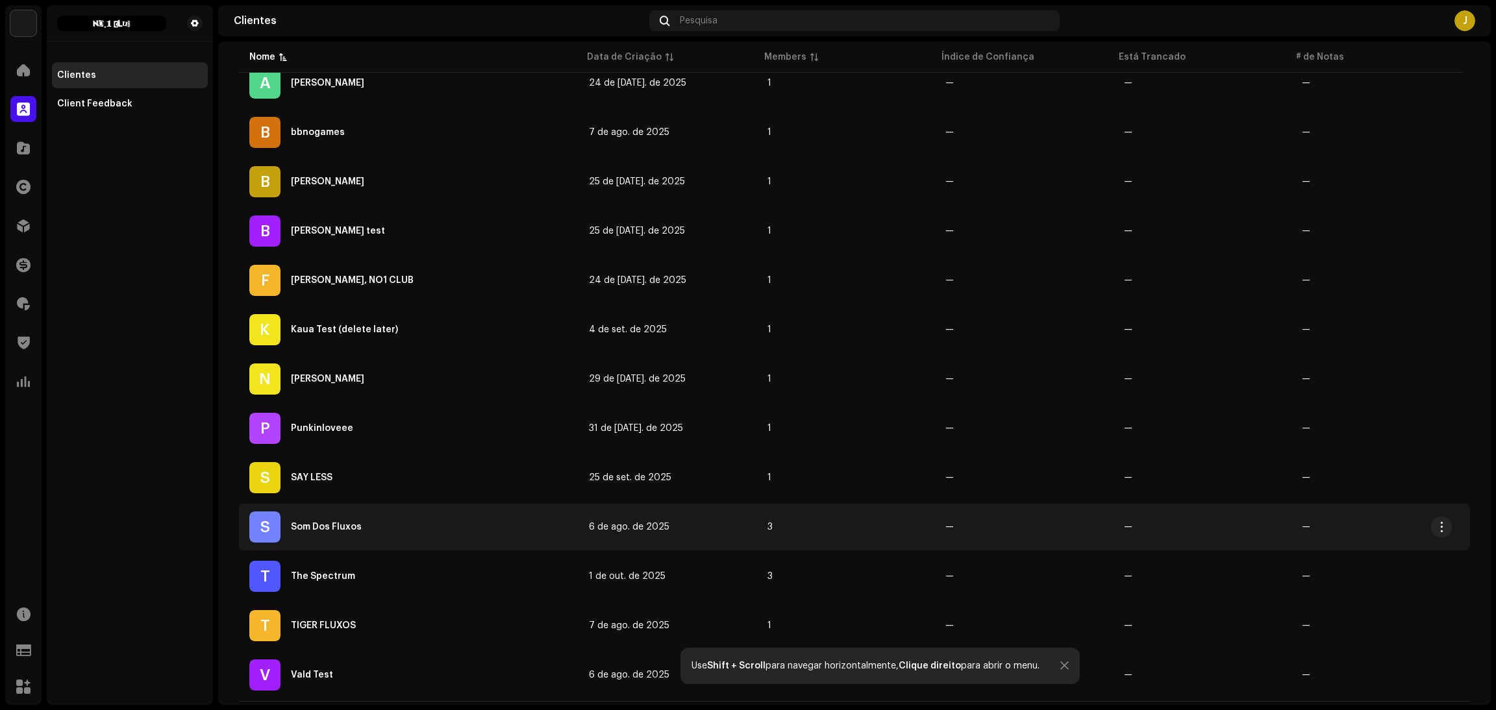
click at [353, 514] on div "S Som Dos Fluxos" at bounding box center [408, 526] width 319 height 31
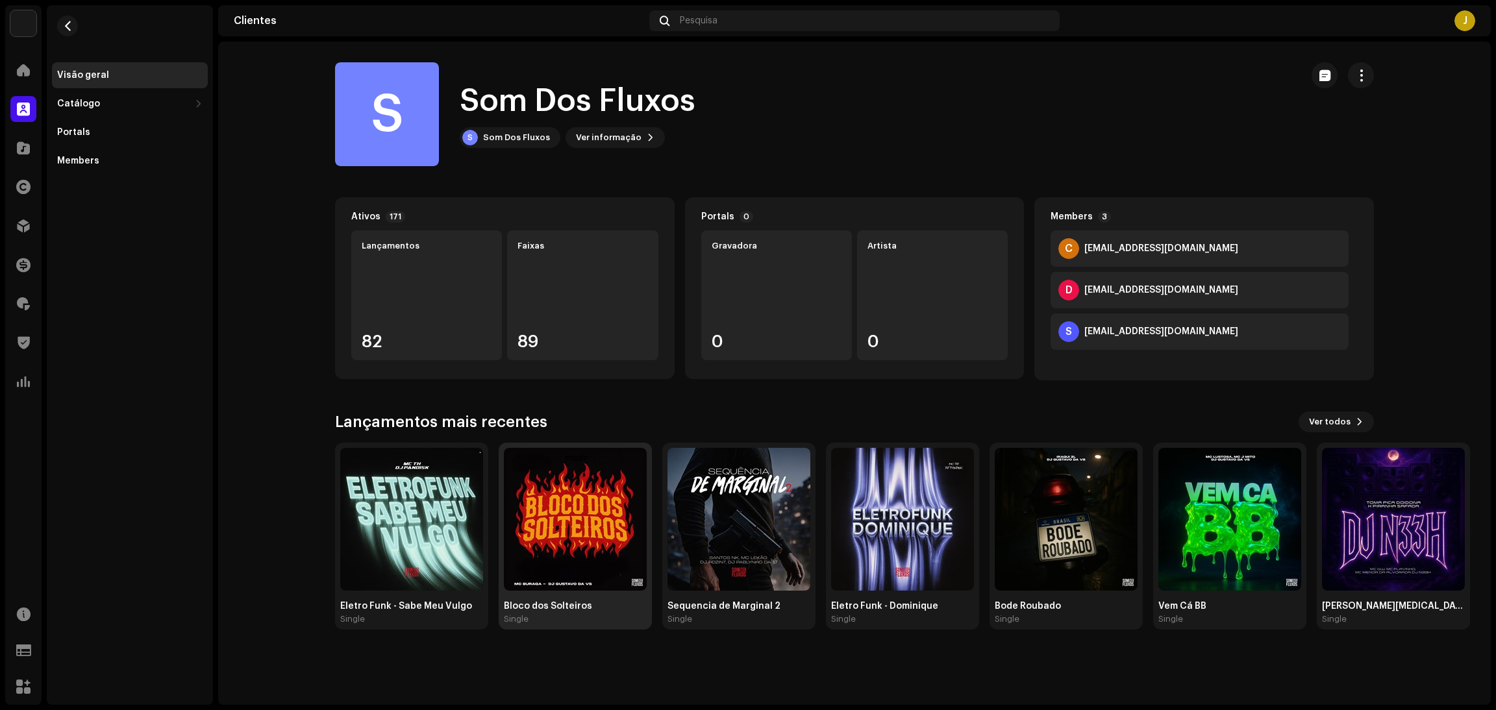
click at [583, 522] on img at bounding box center [575, 519] width 143 height 143
